Goal: Task Accomplishment & Management: Manage account settings

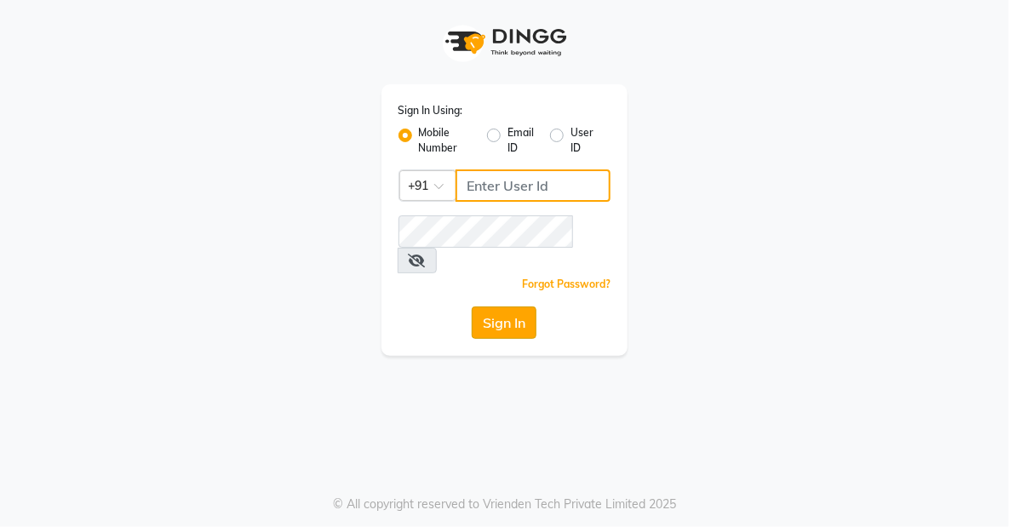
type input "8905996535"
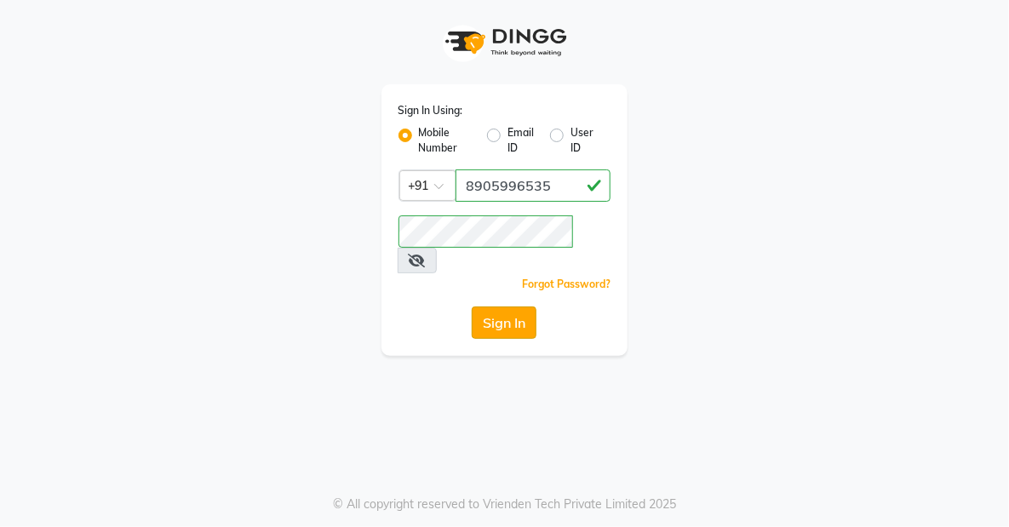
click at [490, 307] on button "Sign In" at bounding box center [504, 323] width 65 height 32
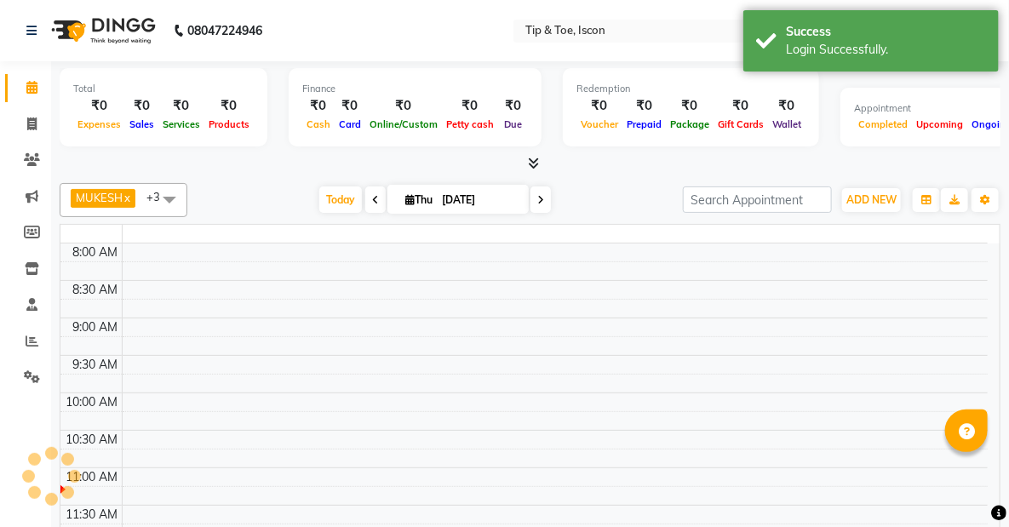
select select "en"
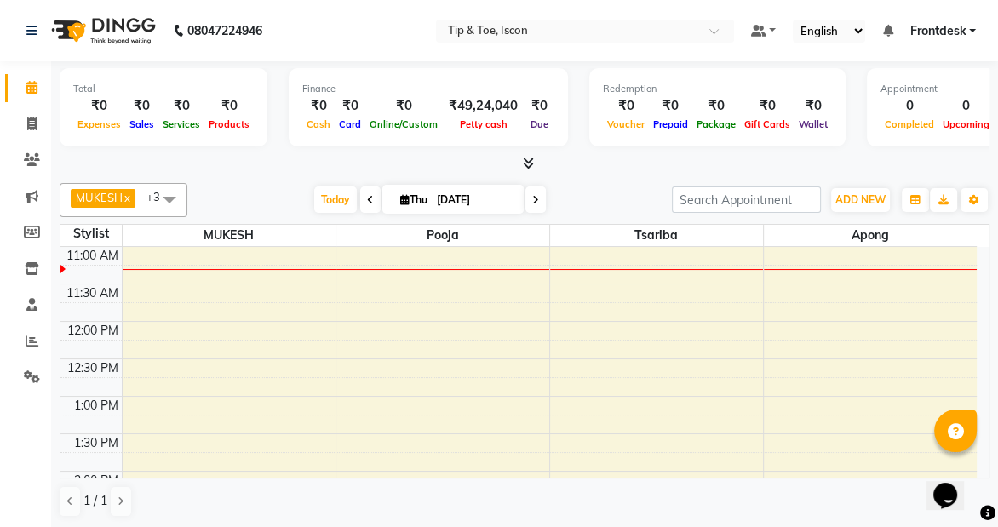
scroll to position [232, 0]
